Goal: Answer question/provide support

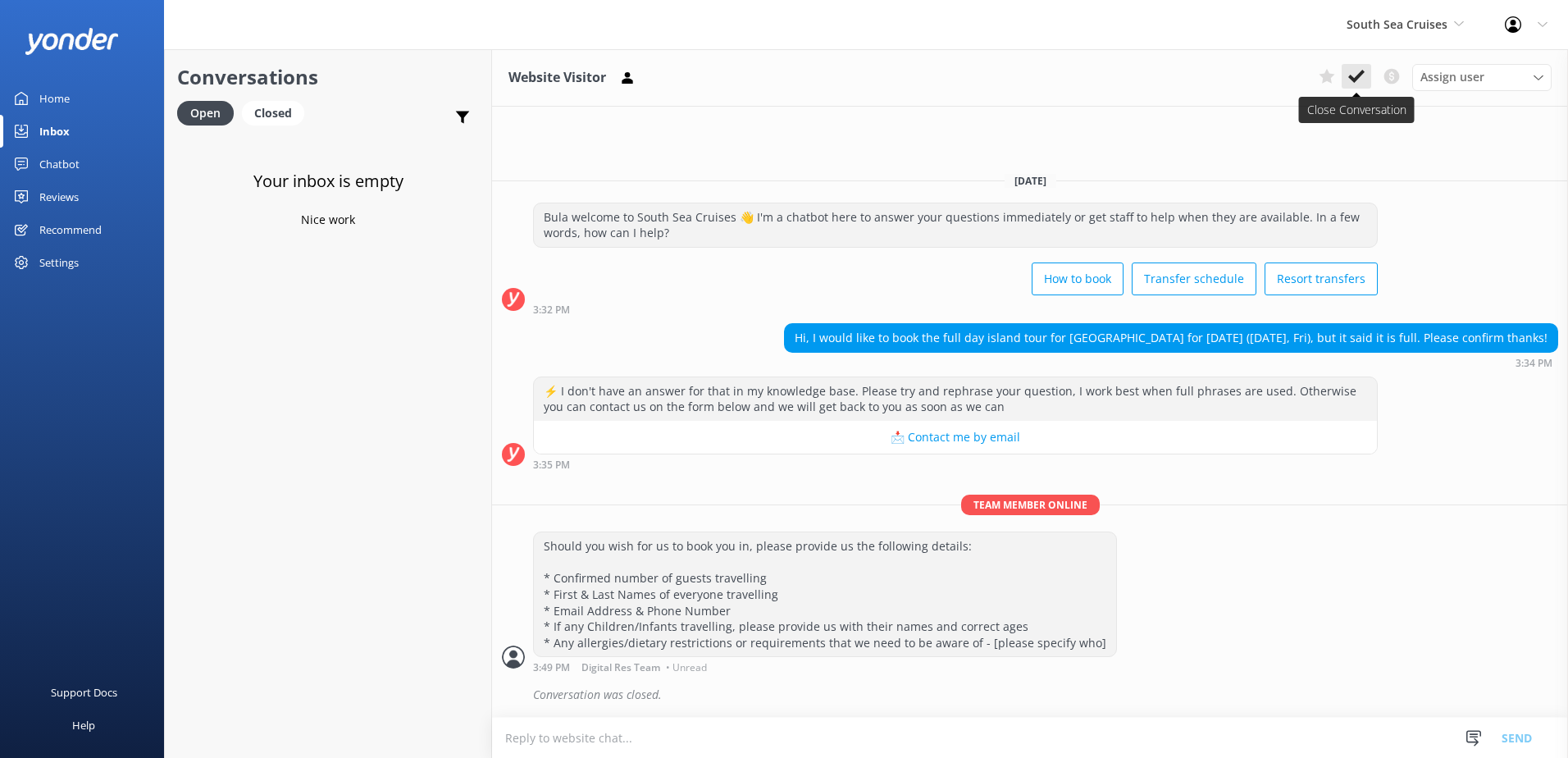
click at [1358, 73] on icon at bounding box center [1356, 76] width 17 height 17
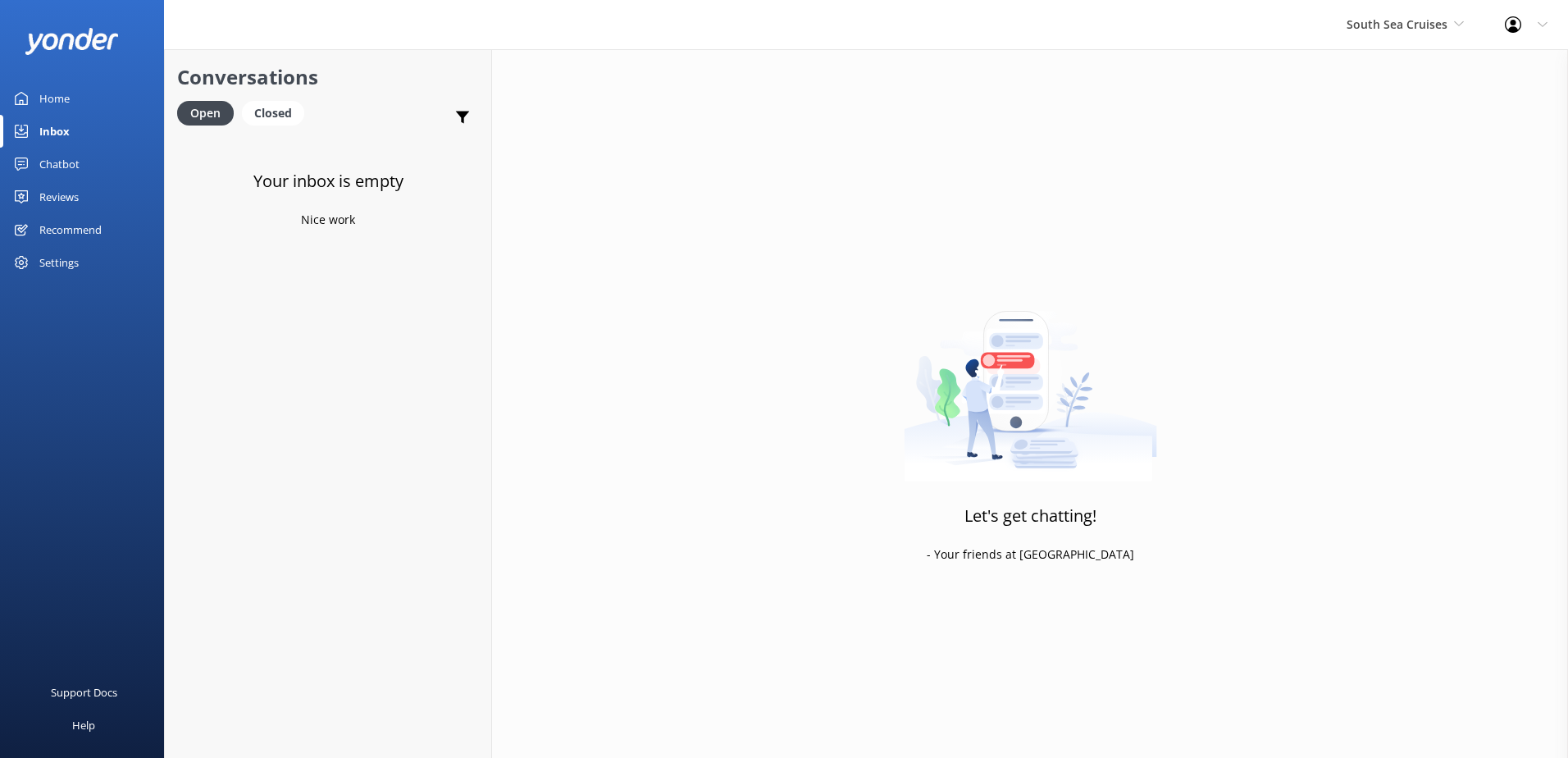
click at [1471, 12] on div "South Sea Cruises South Sea Sailing South Sea Cruises Malamala Beach Club Aweso…" at bounding box center [1405, 25] width 158 height 50
